Goal: Browse casually: Explore the website without a specific task or goal

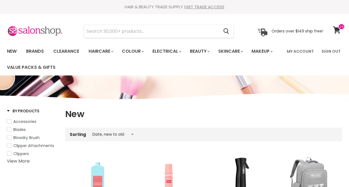
select select "created-descending"
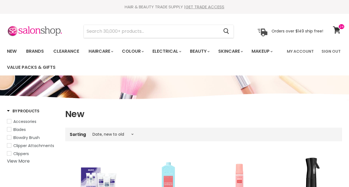
select select "created-descending"
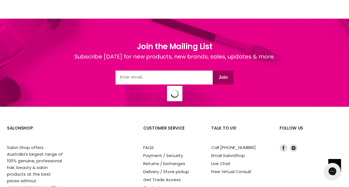
select select "created-descending"
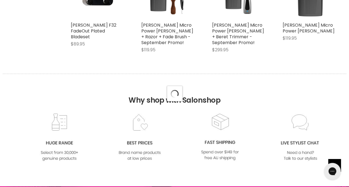
scroll to position [2391, 0]
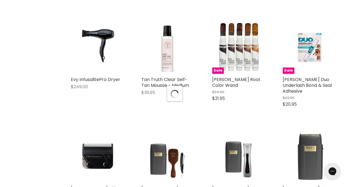
select select "created-descending"
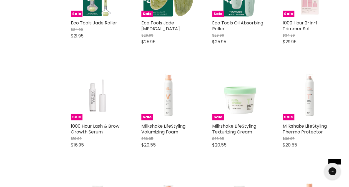
scroll to position [0, 0]
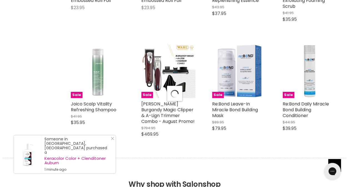
select select "created-descending"
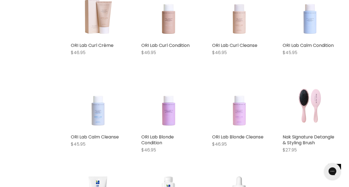
scroll to position [4875, 0]
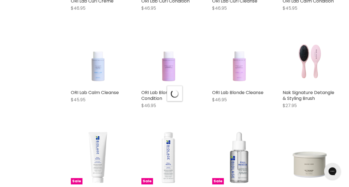
scroll to position [4920, 0]
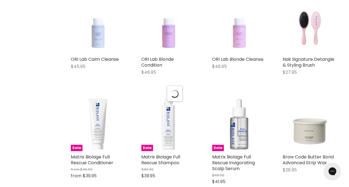
select select "created-descending"
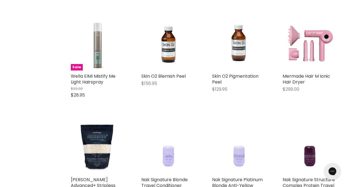
scroll to position [6106, 0]
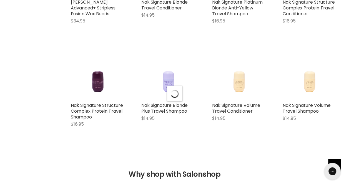
select select "created-descending"
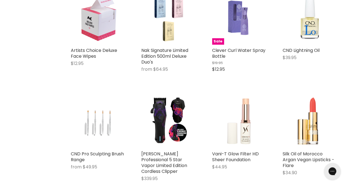
scroll to position [7127, 0]
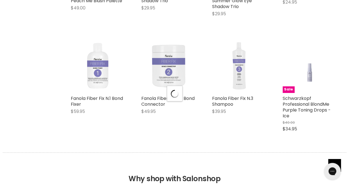
scroll to position [7515, 0]
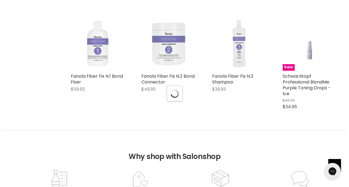
select select "created-descending"
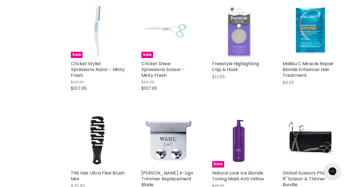
scroll to position [8624, 0]
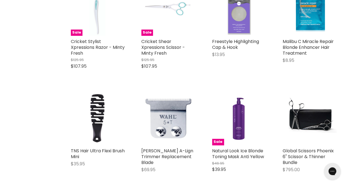
scroll to position [8724, 0]
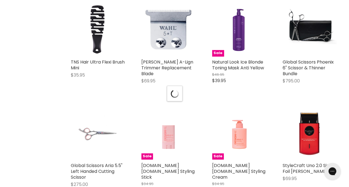
select select "created-descending"
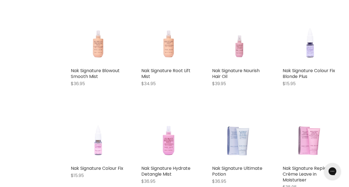
scroll to position [0, 0]
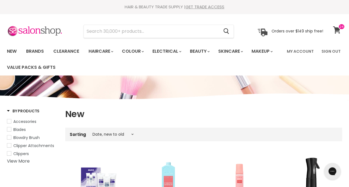
click at [335, 32] on icon at bounding box center [335, 29] width 7 height 7
